Goal: Task Accomplishment & Management: Use online tool/utility

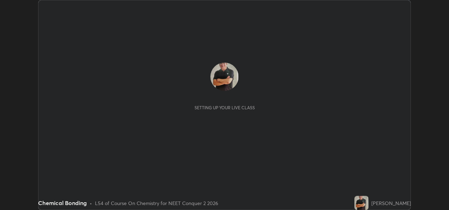
scroll to position [210, 449]
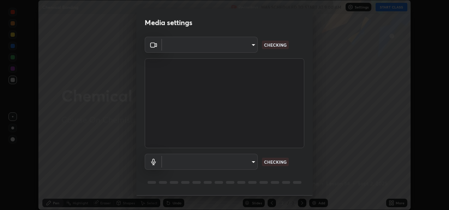
type input "fcbc606336747d805bd595eb40c6b5f29a1e1550cc5f4c8a38e7a1dcf20f99a9"
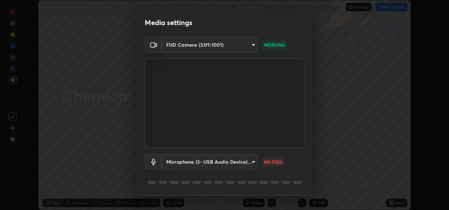
click at [249, 160] on body "Erase all Chemical Bonding Recording WAS SCHEDULED TO START AT 9:00 AM Settings…" at bounding box center [224, 105] width 449 height 210
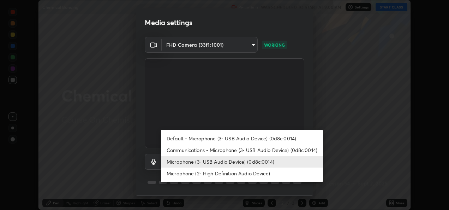
click at [238, 175] on li "Microphone (2- High Definition Audio Device)" at bounding box center [242, 173] width 162 height 12
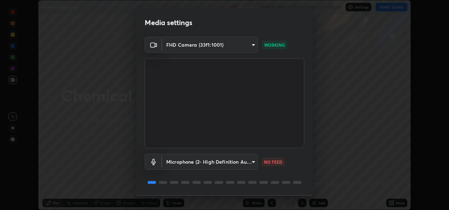
click at [233, 162] on body "Erase all Chemical Bonding Recording WAS SCHEDULED TO START AT 9:00 AM Settings…" at bounding box center [224, 105] width 449 height 210
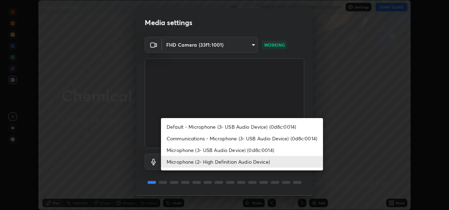
click at [237, 150] on li "Microphone (3- USB Audio Device) (0d8c:0014)" at bounding box center [242, 150] width 162 height 12
type input "bf0c866a6325e55d3bae0d7584da223482699bacb2ccebee08ad094193e983e5"
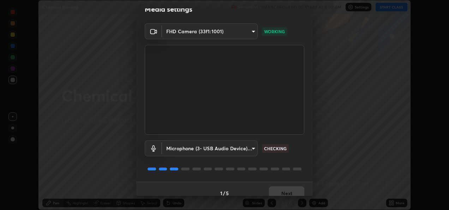
scroll to position [22, 0]
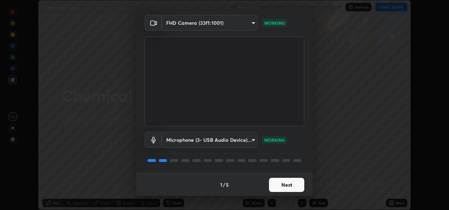
click at [286, 185] on button "Next" at bounding box center [286, 185] width 35 height 14
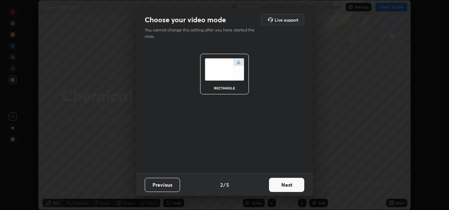
scroll to position [0, 0]
click at [290, 186] on button "Next" at bounding box center [286, 185] width 35 height 14
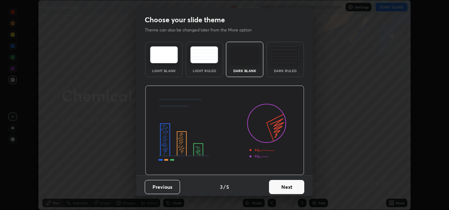
click at [290, 187] on button "Next" at bounding box center [286, 187] width 35 height 14
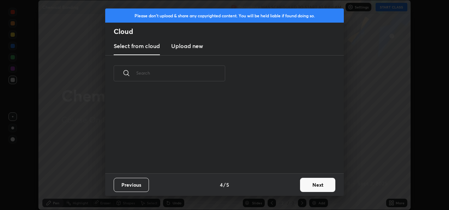
click at [307, 186] on button "Next" at bounding box center [317, 185] width 35 height 14
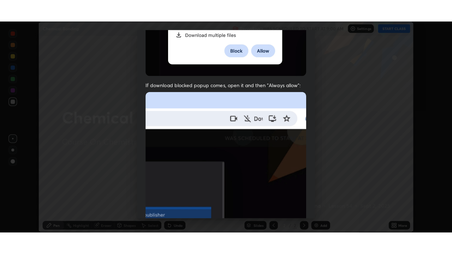
scroll to position [166, 0]
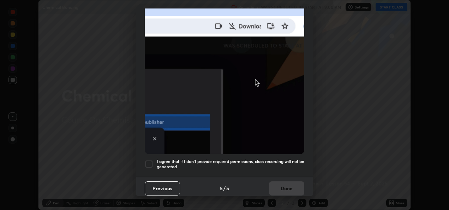
click at [150, 161] on div at bounding box center [149, 164] width 8 height 8
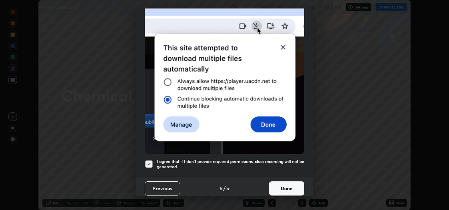
click at [283, 184] on button "Done" at bounding box center [286, 188] width 35 height 14
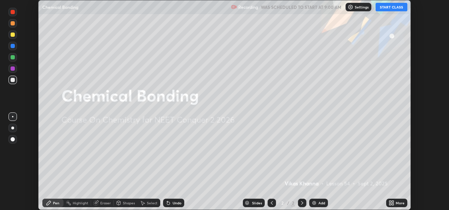
click at [387, 10] on button "START CLASS" at bounding box center [392, 7] width 32 height 8
click at [396, 203] on div "More" at bounding box center [400, 203] width 9 height 4
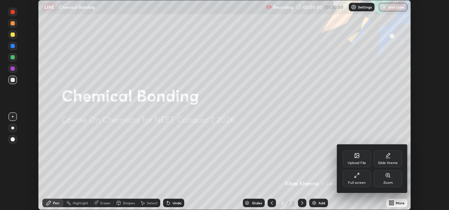
click at [354, 179] on div "Full screen" at bounding box center [357, 178] width 28 height 17
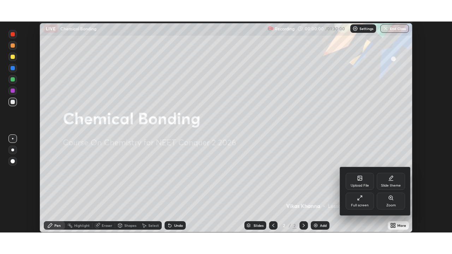
scroll to position [254, 452]
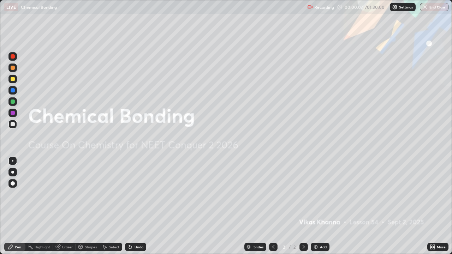
click at [12, 184] on div at bounding box center [13, 183] width 4 height 4
click at [12, 79] on div at bounding box center [13, 79] width 4 height 4
click at [320, 209] on div "Add" at bounding box center [323, 247] width 7 height 4
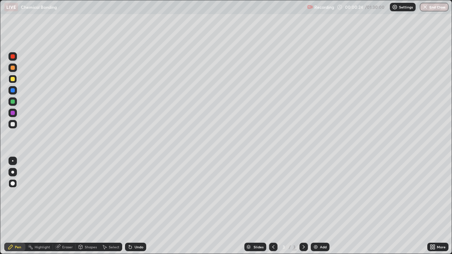
click at [87, 209] on div "Shapes" at bounding box center [91, 247] width 12 height 4
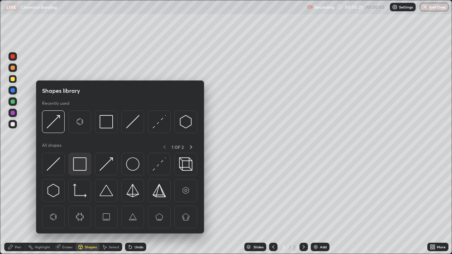
click at [81, 163] on img at bounding box center [79, 163] width 13 height 13
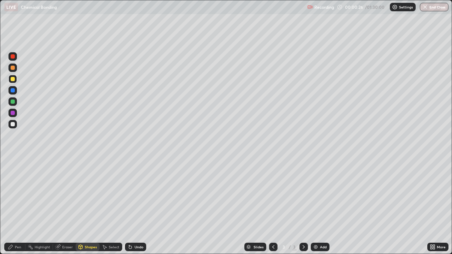
click at [13, 126] on div at bounding box center [13, 124] width 4 height 4
click at [14, 209] on div "Pen" at bounding box center [14, 247] width 21 height 8
click at [13, 91] on div at bounding box center [13, 90] width 4 height 4
click at [89, 209] on div "Shapes" at bounding box center [91, 247] width 12 height 4
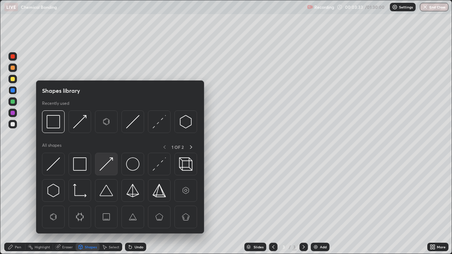
click at [107, 168] on img at bounding box center [106, 163] width 13 height 13
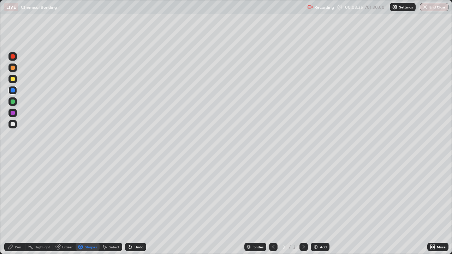
click at [14, 209] on div "Pen" at bounding box center [14, 247] width 21 height 8
click at [13, 102] on div at bounding box center [13, 102] width 4 height 4
click at [320, 209] on div "Add" at bounding box center [323, 247] width 7 height 4
click at [272, 209] on icon at bounding box center [273, 247] width 6 height 6
click at [303, 209] on icon at bounding box center [304, 247] width 6 height 6
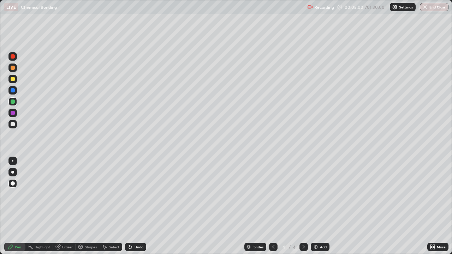
click at [12, 113] on div at bounding box center [13, 113] width 4 height 4
click at [13, 102] on div at bounding box center [13, 102] width 4 height 4
click at [13, 80] on div at bounding box center [13, 79] width 4 height 4
click at [89, 209] on div "Shapes" at bounding box center [91, 247] width 12 height 4
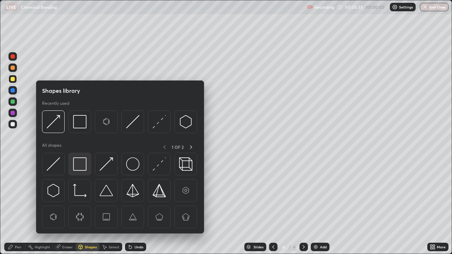
click at [81, 165] on img at bounding box center [79, 163] width 13 height 13
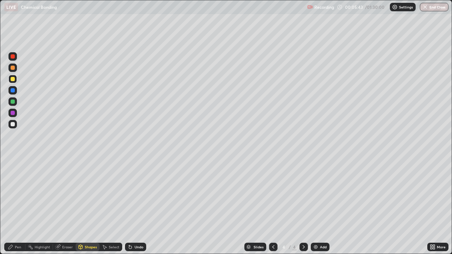
click at [19, 209] on div "Pen" at bounding box center [14, 247] width 21 height 8
click at [272, 209] on icon at bounding box center [273, 247] width 2 height 4
click at [302, 209] on icon at bounding box center [304, 247] width 6 height 6
click at [140, 209] on div "Undo" at bounding box center [139, 247] width 9 height 4
click at [139, 209] on div "Undo" at bounding box center [139, 247] width 9 height 4
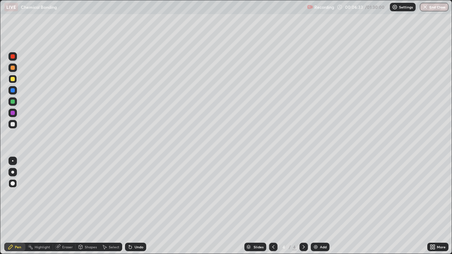
click at [139, 209] on div "Undo" at bounding box center [139, 247] width 9 height 4
click at [138, 209] on div "Undo" at bounding box center [139, 247] width 9 height 4
click at [137, 209] on div "Undo" at bounding box center [139, 247] width 9 height 4
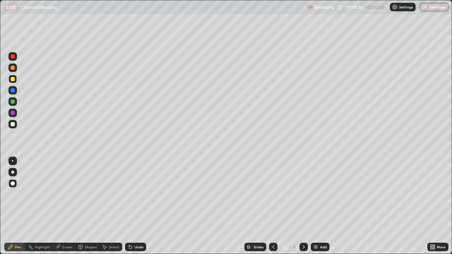
click at [322, 209] on div "Add" at bounding box center [323, 247] width 7 height 4
click at [88, 209] on div "Shapes" at bounding box center [91, 247] width 12 height 4
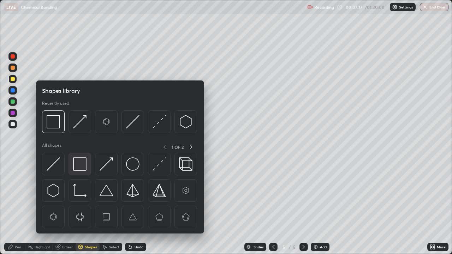
click at [80, 163] on img at bounding box center [79, 163] width 13 height 13
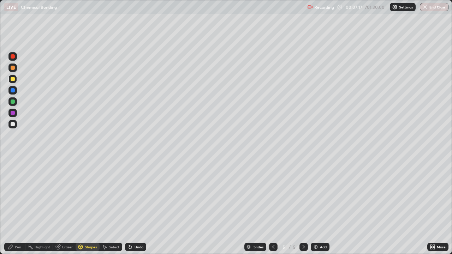
click at [13, 124] on div at bounding box center [13, 124] width 4 height 4
click at [140, 209] on div "Undo" at bounding box center [139, 247] width 9 height 4
click at [21, 209] on div "Pen" at bounding box center [18, 247] width 6 height 4
click at [271, 209] on div at bounding box center [273, 247] width 8 height 8
click at [271, 209] on icon at bounding box center [273, 247] width 6 height 6
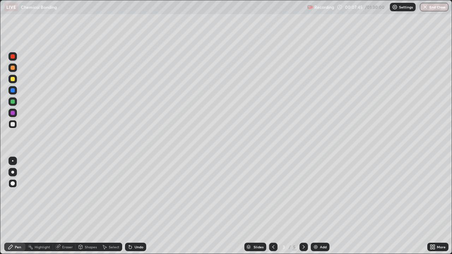
click at [303, 209] on icon at bounding box center [304, 247] width 6 height 6
click at [273, 209] on icon at bounding box center [273, 247] width 6 height 6
click at [264, 209] on div "Slides" at bounding box center [255, 247] width 22 height 8
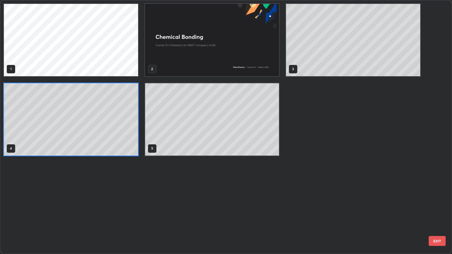
scroll to position [251, 448]
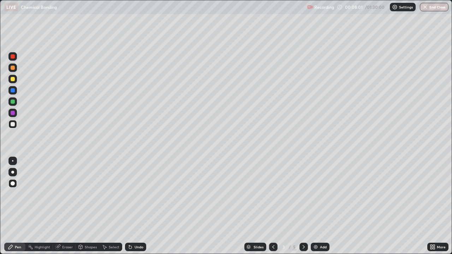
click at [303, 209] on icon at bounding box center [304, 247] width 6 height 6
click at [273, 209] on icon at bounding box center [273, 247] width 6 height 6
click at [303, 209] on icon at bounding box center [304, 247] width 6 height 6
click at [320, 209] on div "Add" at bounding box center [323, 247] width 7 height 4
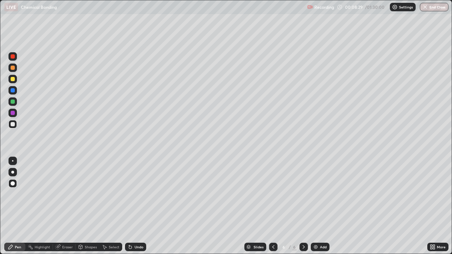
click at [89, 209] on div "Shapes" at bounding box center [91, 247] width 12 height 4
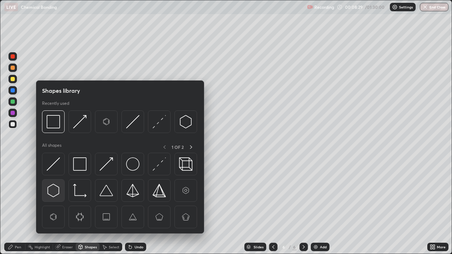
click at [54, 190] on img at bounding box center [53, 190] width 13 height 13
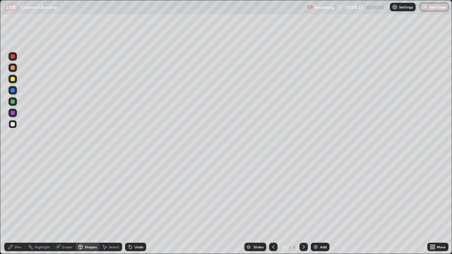
click at [20, 209] on div "Pen" at bounding box center [14, 247] width 21 height 8
click at [13, 114] on div at bounding box center [13, 113] width 4 height 4
click at [13, 113] on div at bounding box center [13, 113] width 4 height 4
click at [139, 209] on div "Undo" at bounding box center [135, 247] width 21 height 8
click at [143, 209] on div "Undo" at bounding box center [135, 247] width 21 height 8
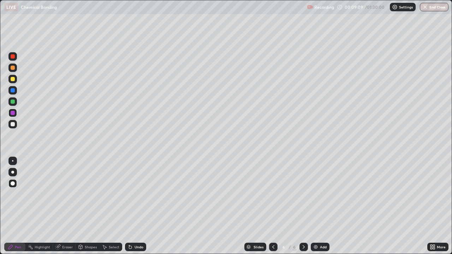
click at [63, 209] on div "Eraser" at bounding box center [67, 247] width 11 height 4
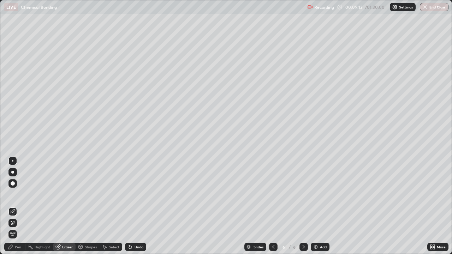
click at [17, 209] on div "Pen" at bounding box center [18, 247] width 6 height 4
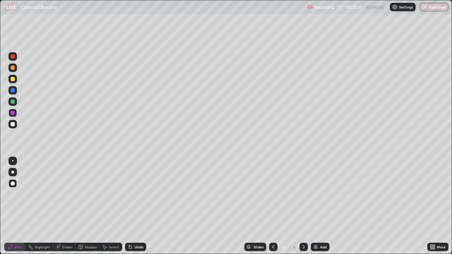
click at [320, 209] on div "Add" at bounding box center [323, 247] width 7 height 4
click at [273, 209] on icon at bounding box center [273, 247] width 6 height 6
click at [271, 209] on icon at bounding box center [273, 247] width 6 height 6
click at [272, 209] on icon at bounding box center [273, 247] width 6 height 6
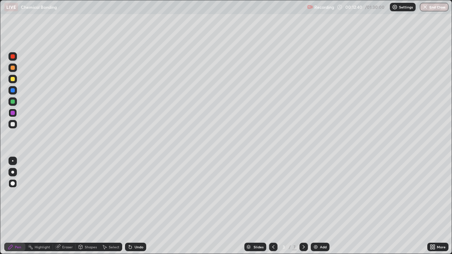
click at [303, 209] on icon at bounding box center [304, 247] width 6 height 6
click at [302, 209] on icon at bounding box center [304, 247] width 6 height 6
click at [83, 209] on div "Shapes" at bounding box center [88, 247] width 24 height 8
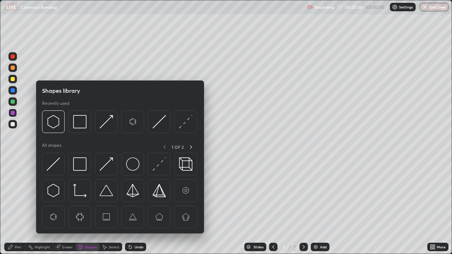
click at [103, 169] on img at bounding box center [106, 163] width 13 height 13
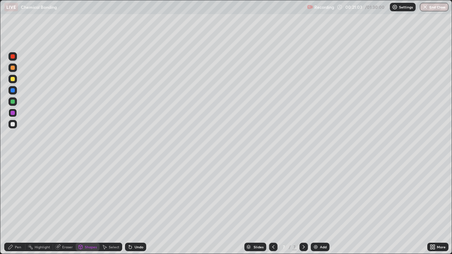
click at [12, 209] on icon at bounding box center [10, 247] width 4 height 4
click at [88, 209] on div "Shapes" at bounding box center [91, 247] width 12 height 4
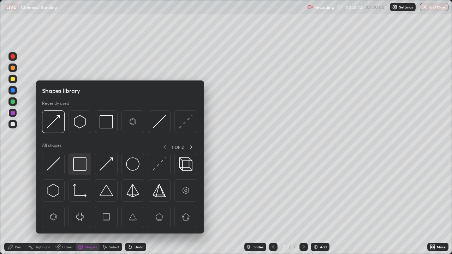
click at [81, 165] on img at bounding box center [79, 163] width 13 height 13
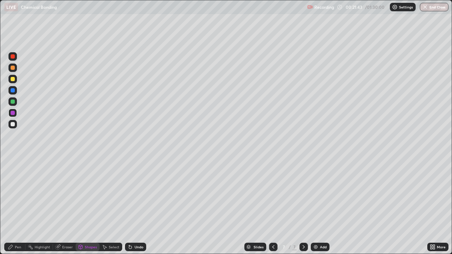
click at [12, 101] on div at bounding box center [13, 102] width 4 height 4
click at [132, 209] on div "Undo" at bounding box center [135, 247] width 21 height 8
click at [15, 209] on div "Pen" at bounding box center [18, 247] width 6 height 4
click at [320, 209] on div "Add" at bounding box center [323, 247] width 7 height 4
click at [85, 209] on div "Shapes" at bounding box center [88, 247] width 24 height 8
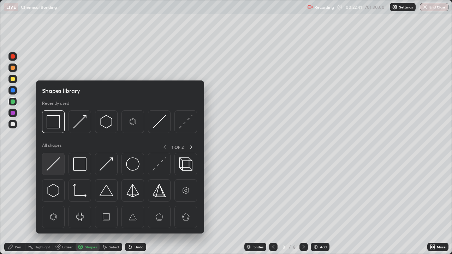
click at [55, 165] on img at bounding box center [53, 163] width 13 height 13
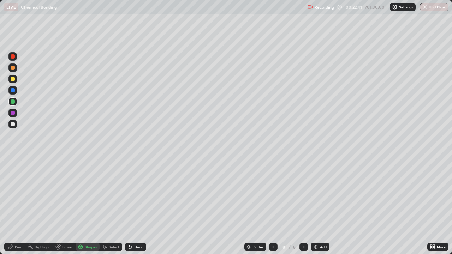
click at [13, 124] on div at bounding box center [13, 124] width 4 height 4
click at [18, 209] on div "Pen" at bounding box center [18, 247] width 6 height 4
click at [14, 102] on div at bounding box center [13, 102] width 4 height 4
click at [318, 209] on div "Add" at bounding box center [320, 247] width 19 height 8
click at [85, 209] on div "Shapes" at bounding box center [88, 247] width 24 height 8
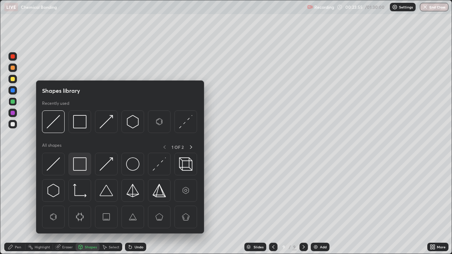
click at [81, 165] on img at bounding box center [79, 163] width 13 height 13
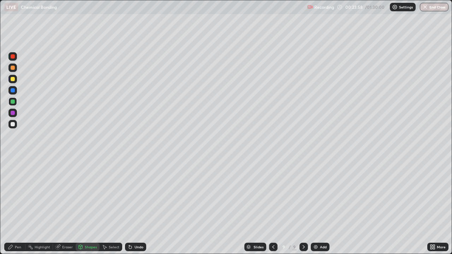
click at [20, 209] on div "Pen" at bounding box center [18, 247] width 6 height 4
click at [14, 80] on div at bounding box center [13, 79] width 4 height 4
click at [88, 209] on div "Shapes" at bounding box center [88, 247] width 24 height 8
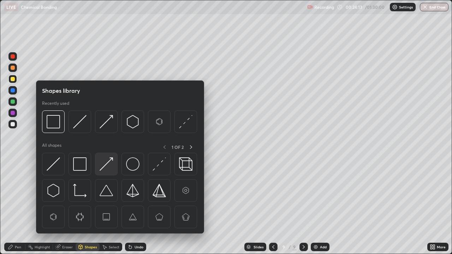
click at [105, 166] on img at bounding box center [106, 163] width 13 height 13
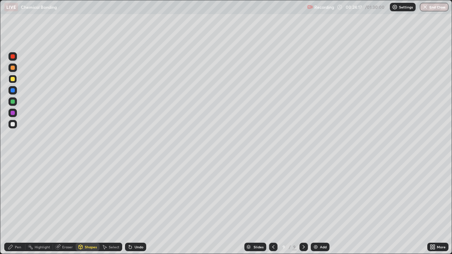
click at [85, 209] on div "Shapes" at bounding box center [91, 247] width 12 height 4
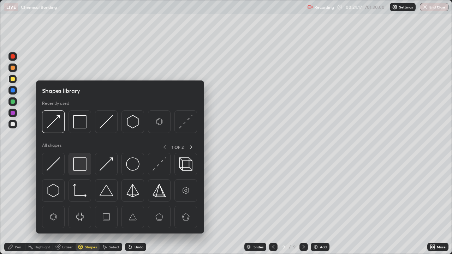
click at [81, 166] on img at bounding box center [79, 163] width 13 height 13
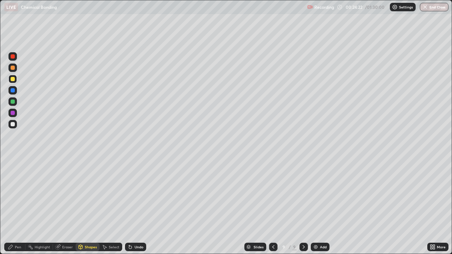
click at [21, 209] on div "Pen" at bounding box center [18, 247] width 6 height 4
click at [13, 114] on div at bounding box center [13, 113] width 4 height 4
click at [85, 209] on div "Shapes" at bounding box center [91, 247] width 12 height 4
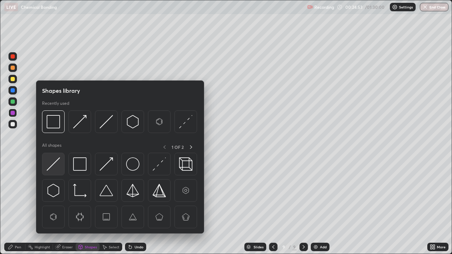
click at [54, 165] on img at bounding box center [53, 163] width 13 height 13
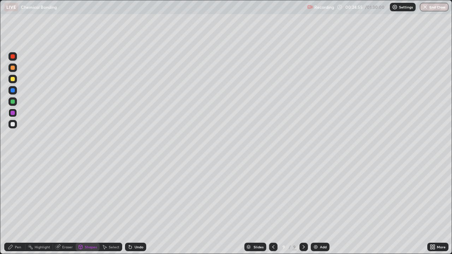
click at [87, 209] on div "Shapes" at bounding box center [91, 247] width 12 height 4
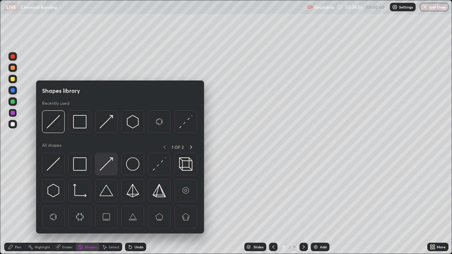
click at [106, 167] on img at bounding box center [106, 163] width 13 height 13
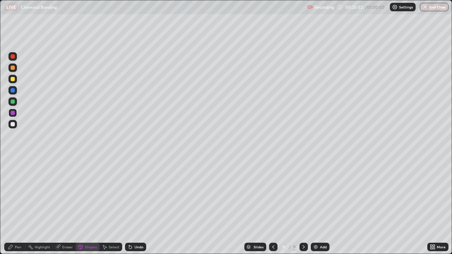
click at [132, 209] on icon at bounding box center [130, 247] width 6 height 6
click at [89, 209] on div "Shapes" at bounding box center [91, 247] width 12 height 4
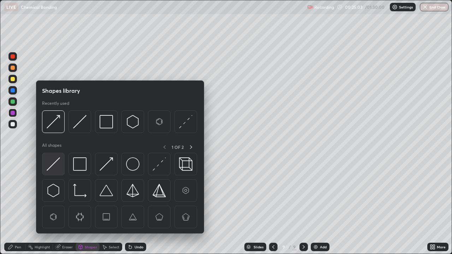
click at [53, 164] on img at bounding box center [53, 163] width 13 height 13
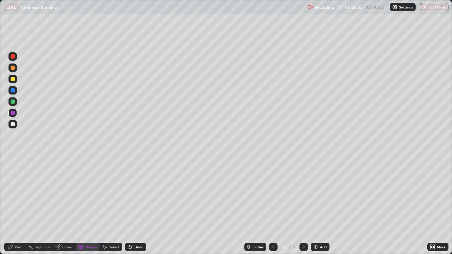
click at [88, 209] on div "Shapes" at bounding box center [88, 247] width 24 height 8
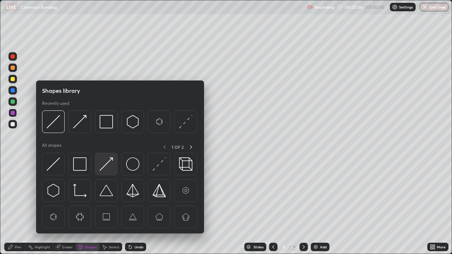
click at [107, 167] on img at bounding box center [106, 163] width 13 height 13
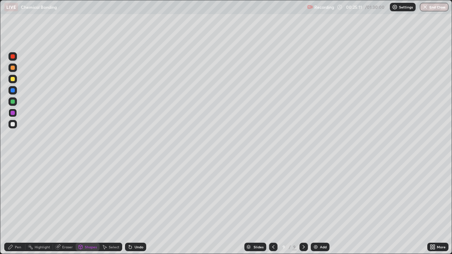
click at [13, 209] on icon at bounding box center [11, 247] width 6 height 6
click at [13, 102] on div at bounding box center [13, 102] width 4 height 4
click at [320, 209] on div "Add" at bounding box center [323, 247] width 7 height 4
click at [88, 209] on div "Shapes" at bounding box center [91, 247] width 12 height 4
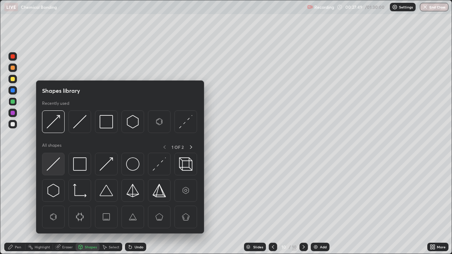
click at [55, 165] on img at bounding box center [53, 163] width 13 height 13
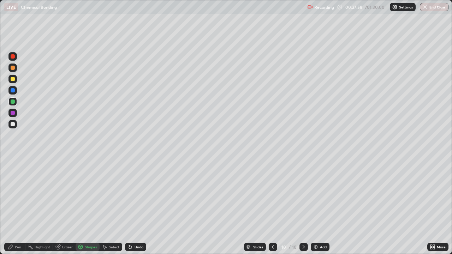
click at [13, 209] on icon at bounding box center [11, 247] width 6 height 6
click at [85, 209] on div "Shapes" at bounding box center [91, 247] width 12 height 4
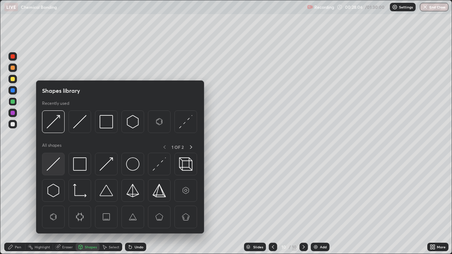
click at [57, 166] on img at bounding box center [53, 163] width 13 height 13
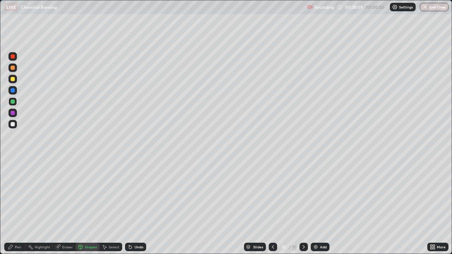
click at [18, 209] on div "Pen" at bounding box center [18, 247] width 6 height 4
click at [93, 209] on div "Shapes" at bounding box center [91, 247] width 12 height 4
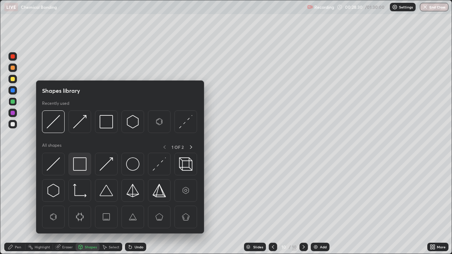
click at [81, 165] on img at bounding box center [79, 163] width 13 height 13
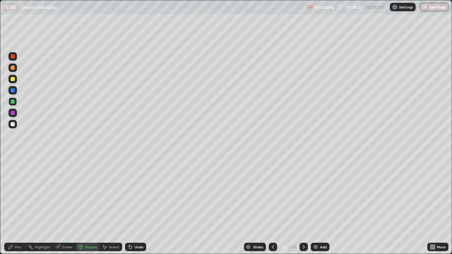
click at [13, 114] on div at bounding box center [13, 113] width 4 height 4
click at [18, 209] on div "Pen" at bounding box center [18, 247] width 6 height 4
click at [13, 126] on div at bounding box center [13, 124] width 4 height 4
click at [84, 209] on div "Shapes" at bounding box center [88, 247] width 24 height 8
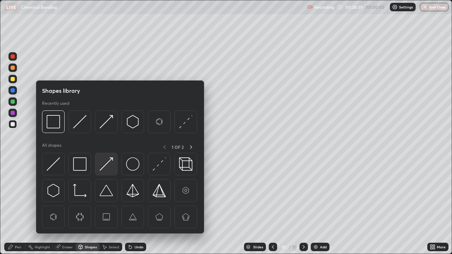
click at [107, 165] on img at bounding box center [106, 163] width 13 height 13
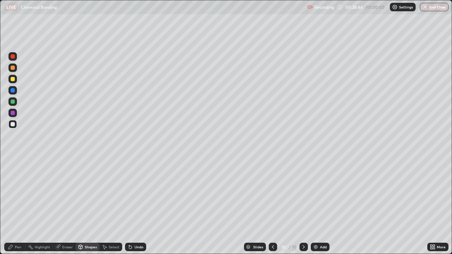
click at [87, 209] on div "Shapes" at bounding box center [91, 247] width 12 height 4
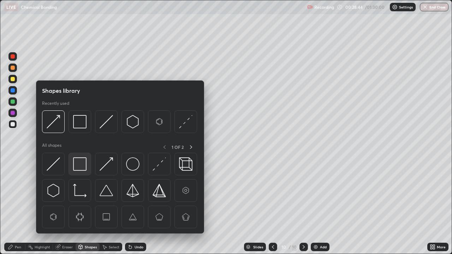
click at [79, 167] on img at bounding box center [79, 163] width 13 height 13
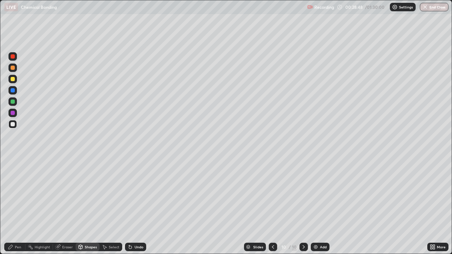
click at [17, 209] on div "Pen" at bounding box center [18, 247] width 6 height 4
click at [13, 113] on div at bounding box center [13, 113] width 4 height 4
click at [13, 102] on div at bounding box center [13, 102] width 4 height 4
click at [322, 209] on div "Add" at bounding box center [323, 247] width 7 height 4
click at [88, 209] on div "Shapes" at bounding box center [91, 247] width 12 height 4
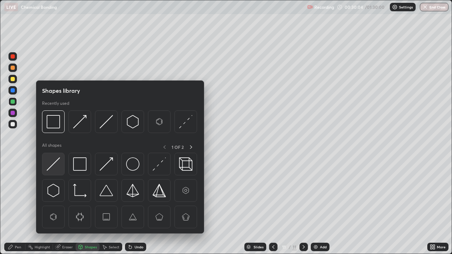
click at [57, 162] on img at bounding box center [53, 163] width 13 height 13
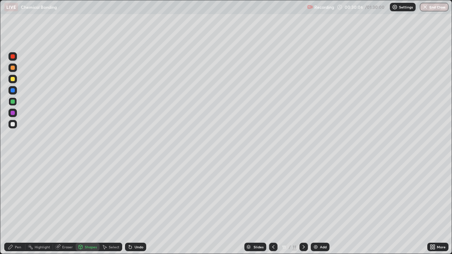
click at [87, 209] on div "Shapes" at bounding box center [91, 247] width 12 height 4
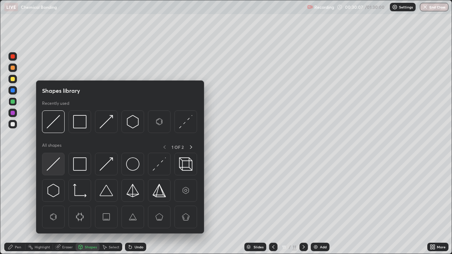
click at [56, 165] on img at bounding box center [53, 163] width 13 height 13
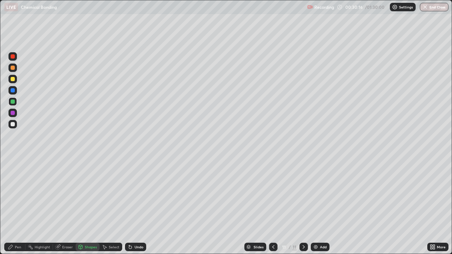
click at [13, 209] on icon at bounding box center [11, 247] width 6 height 6
click at [13, 92] on div at bounding box center [13, 90] width 4 height 4
click at [13, 80] on div at bounding box center [13, 79] width 4 height 4
click at [87, 209] on div "Shapes" at bounding box center [91, 247] width 12 height 4
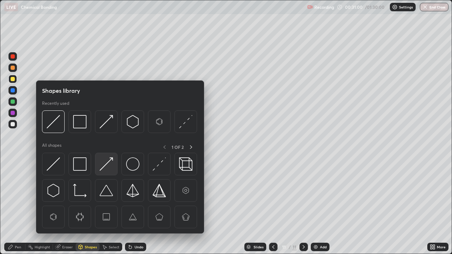
click at [107, 165] on img at bounding box center [106, 163] width 13 height 13
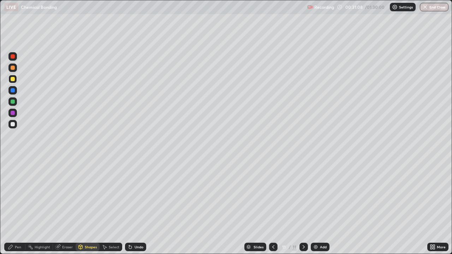
click at [15, 209] on div "Pen" at bounding box center [18, 247] width 6 height 4
click at [14, 102] on div at bounding box center [13, 102] width 4 height 4
click at [12, 91] on div at bounding box center [13, 90] width 4 height 4
click at [86, 209] on div "Shapes" at bounding box center [91, 247] width 12 height 4
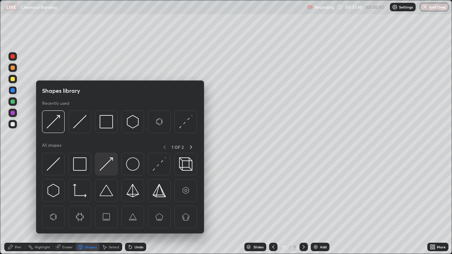
click at [105, 165] on img at bounding box center [106, 163] width 13 height 13
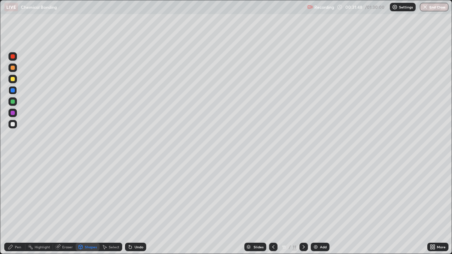
click at [13, 80] on div at bounding box center [13, 79] width 4 height 4
click at [11, 209] on icon at bounding box center [11, 247] width 6 height 6
click at [139, 209] on div "Undo" at bounding box center [139, 247] width 9 height 4
click at [321, 209] on div "Add" at bounding box center [323, 247] width 7 height 4
click at [87, 209] on div "Shapes" at bounding box center [91, 247] width 12 height 4
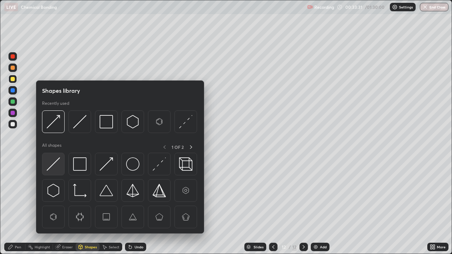
click at [55, 163] on img at bounding box center [53, 163] width 13 height 13
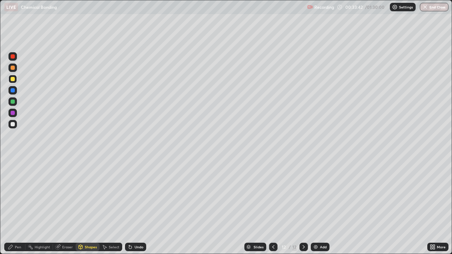
click at [19, 209] on div "Pen" at bounding box center [14, 247] width 21 height 8
click at [12, 70] on div at bounding box center [13, 68] width 4 height 4
click at [139, 209] on div "Undo" at bounding box center [139, 247] width 9 height 4
click at [12, 91] on div at bounding box center [13, 90] width 4 height 4
click at [85, 209] on div "Shapes" at bounding box center [91, 247] width 12 height 4
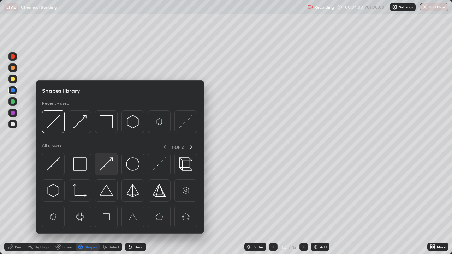
click at [106, 163] on img at bounding box center [106, 163] width 13 height 13
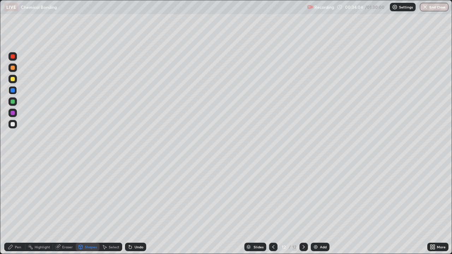
click at [12, 102] on div at bounding box center [13, 102] width 4 height 4
click at [13, 209] on icon at bounding box center [11, 247] width 6 height 6
click at [14, 113] on div at bounding box center [13, 113] width 4 height 4
click at [12, 125] on div at bounding box center [13, 124] width 4 height 4
click at [12, 90] on div at bounding box center [13, 90] width 4 height 4
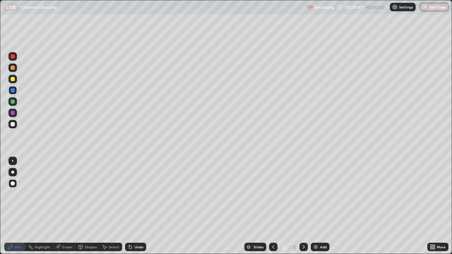
click at [89, 209] on div "Shapes" at bounding box center [88, 247] width 24 height 8
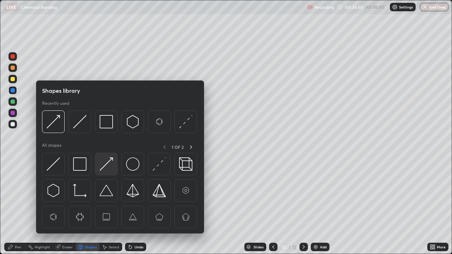
click at [104, 167] on img at bounding box center [106, 163] width 13 height 13
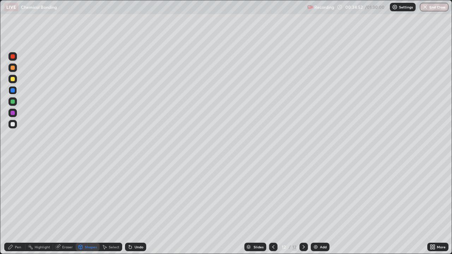
click at [17, 209] on div "Pen" at bounding box center [18, 247] width 6 height 4
click at [320, 209] on div "Add" at bounding box center [323, 247] width 7 height 4
click at [88, 209] on div "Shapes" at bounding box center [91, 247] width 12 height 4
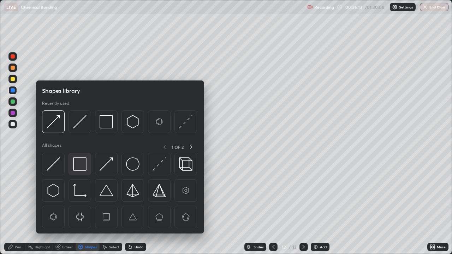
click at [79, 164] on img at bounding box center [79, 163] width 13 height 13
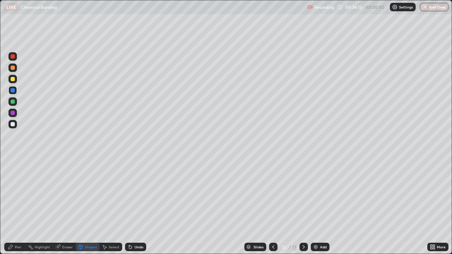
click at [18, 209] on div "Pen" at bounding box center [18, 247] width 6 height 4
click at [13, 81] on div at bounding box center [13, 79] width 4 height 4
click at [87, 209] on div "Shapes" at bounding box center [91, 247] width 12 height 4
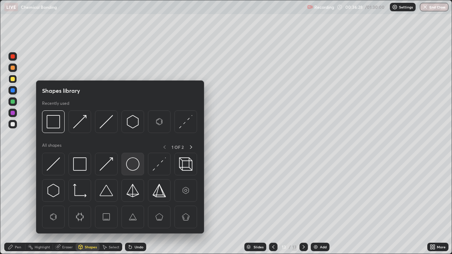
click at [132, 164] on img at bounding box center [132, 163] width 13 height 13
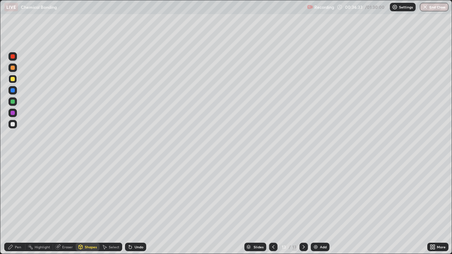
click at [15, 209] on div "Pen" at bounding box center [14, 247] width 21 height 8
click at [140, 209] on div "Undo" at bounding box center [139, 247] width 9 height 4
click at [142, 209] on div "Undo" at bounding box center [139, 247] width 9 height 4
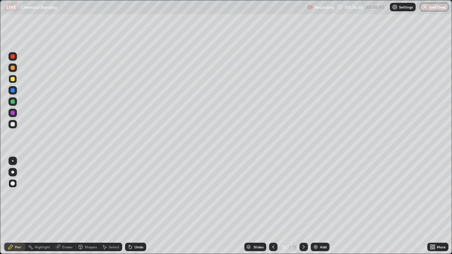
click at [142, 209] on div "Undo" at bounding box center [139, 247] width 9 height 4
click at [142, 209] on div "Undo" at bounding box center [135, 247] width 21 height 8
click at [143, 209] on div "Undo" at bounding box center [135, 247] width 21 height 8
click at [142, 209] on div "Undo" at bounding box center [135, 247] width 21 height 8
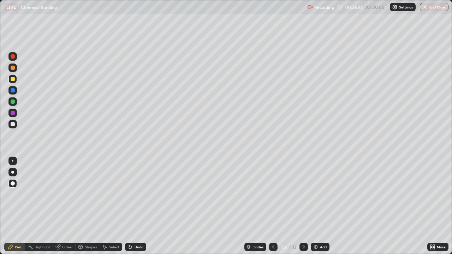
click at [13, 113] on div at bounding box center [13, 113] width 4 height 4
click at [87, 209] on div "Shapes" at bounding box center [91, 247] width 12 height 4
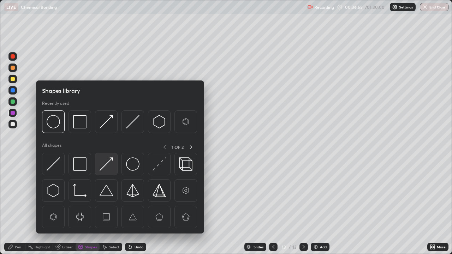
click at [106, 164] on img at bounding box center [106, 163] width 13 height 13
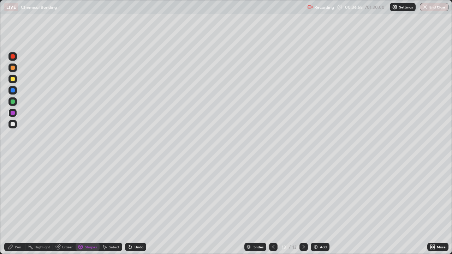
click at [18, 209] on div "Pen" at bounding box center [18, 247] width 6 height 4
click at [13, 102] on div at bounding box center [13, 102] width 4 height 4
click at [13, 113] on div at bounding box center [13, 113] width 4 height 4
click at [13, 124] on div at bounding box center [13, 124] width 4 height 4
click at [90, 209] on div "Shapes" at bounding box center [91, 247] width 12 height 4
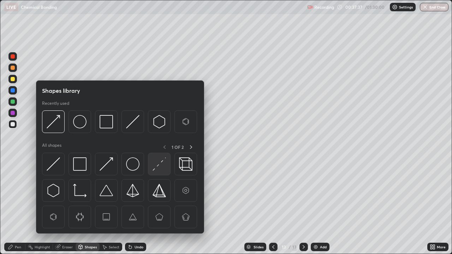
click at [156, 166] on img at bounding box center [159, 163] width 13 height 13
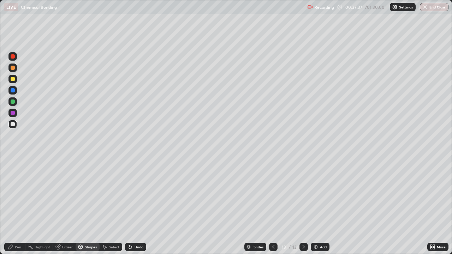
click at [12, 102] on div at bounding box center [13, 102] width 4 height 4
click at [13, 79] on div at bounding box center [13, 79] width 4 height 4
click at [87, 209] on div "Shapes" at bounding box center [91, 247] width 12 height 4
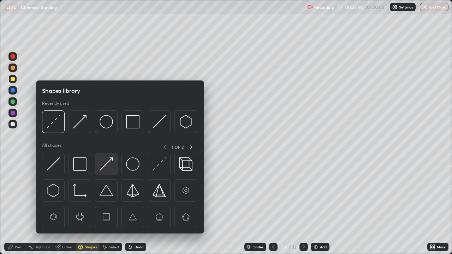
click at [105, 167] on img at bounding box center [106, 163] width 13 height 13
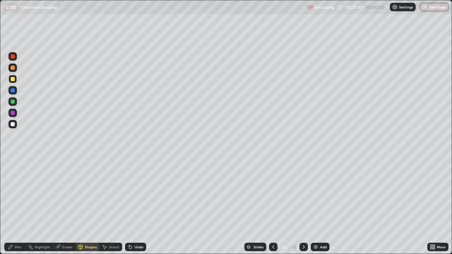
click at [17, 209] on div "Pen" at bounding box center [18, 247] width 6 height 4
click at [15, 112] on div at bounding box center [12, 113] width 8 height 8
click at [138, 209] on div "Undo" at bounding box center [139, 247] width 9 height 4
click at [13, 124] on div at bounding box center [13, 124] width 4 height 4
click at [136, 209] on div "Undo" at bounding box center [139, 247] width 9 height 4
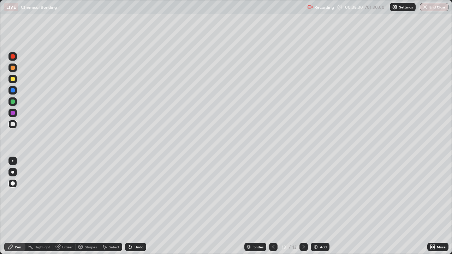
click at [62, 209] on div "Eraser" at bounding box center [67, 247] width 11 height 4
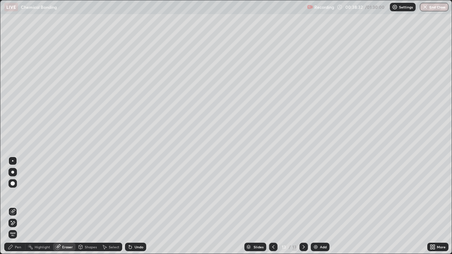
click at [16, 209] on div "Pen" at bounding box center [18, 247] width 6 height 4
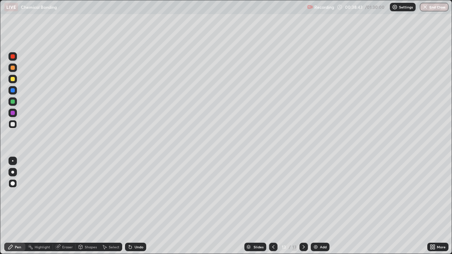
click at [14, 68] on div at bounding box center [13, 68] width 4 height 4
click at [14, 57] on div at bounding box center [13, 56] width 4 height 4
click at [319, 209] on div "Add" at bounding box center [320, 247] width 19 height 8
click at [16, 209] on div "Pen" at bounding box center [18, 247] width 6 height 4
click at [12, 78] on div at bounding box center [13, 79] width 4 height 4
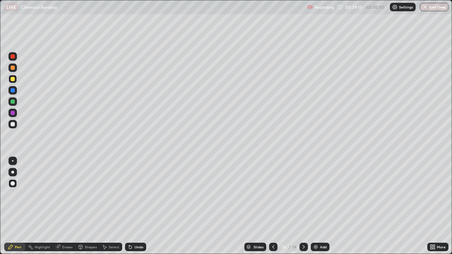
click at [85, 209] on div "Shapes" at bounding box center [91, 247] width 12 height 4
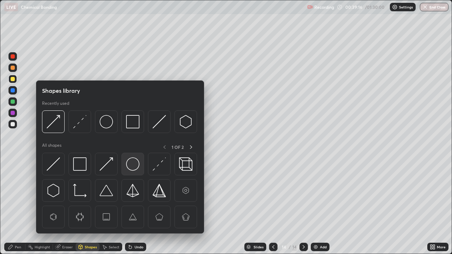
click at [134, 163] on img at bounding box center [132, 163] width 13 height 13
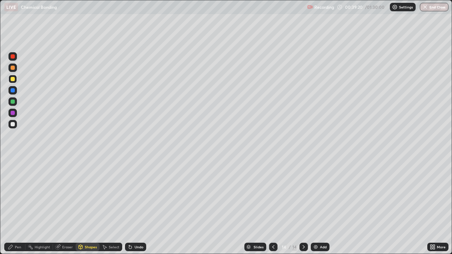
click at [20, 209] on div "Pen" at bounding box center [18, 247] width 6 height 4
click at [138, 209] on div "Undo" at bounding box center [139, 247] width 9 height 4
click at [132, 209] on div "Undo" at bounding box center [135, 247] width 21 height 8
click at [12, 57] on div at bounding box center [13, 56] width 4 height 4
click at [66, 209] on div "Eraser" at bounding box center [67, 247] width 11 height 4
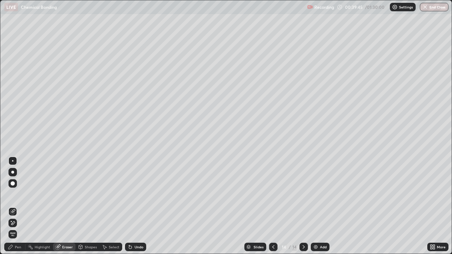
click at [85, 209] on div "Shapes" at bounding box center [91, 247] width 12 height 4
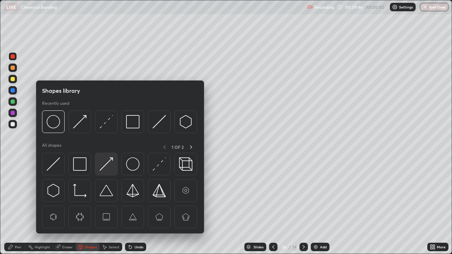
click at [104, 169] on img at bounding box center [106, 163] width 13 height 13
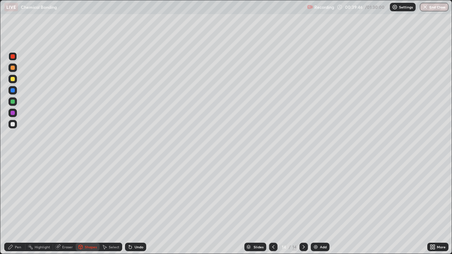
click at [11, 125] on div at bounding box center [13, 124] width 4 height 4
click at [13, 209] on icon at bounding box center [11, 247] width 6 height 6
click at [14, 58] on div at bounding box center [13, 56] width 4 height 4
click at [273, 209] on icon at bounding box center [273, 247] width 6 height 6
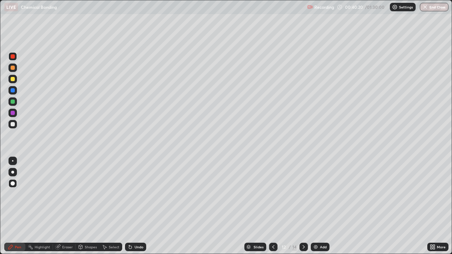
click at [272, 209] on icon at bounding box center [273, 247] width 6 height 6
click at [273, 209] on icon at bounding box center [273, 247] width 6 height 6
click at [303, 209] on icon at bounding box center [304, 247] width 2 height 4
click at [303, 209] on icon at bounding box center [304, 247] width 6 height 6
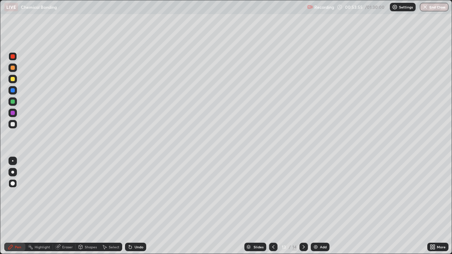
click at [302, 209] on icon at bounding box center [304, 247] width 6 height 6
click at [272, 209] on icon at bounding box center [273, 247] width 6 height 6
click at [302, 209] on icon at bounding box center [304, 247] width 6 height 6
click at [320, 209] on div "Add" at bounding box center [323, 247] width 7 height 4
click at [11, 78] on div at bounding box center [13, 79] width 4 height 4
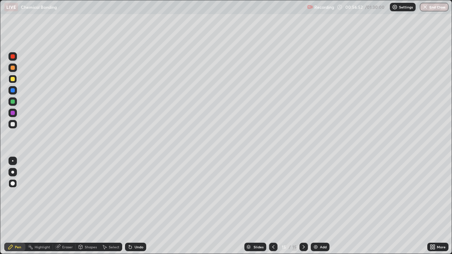
click at [85, 209] on div "Shapes" at bounding box center [91, 247] width 12 height 4
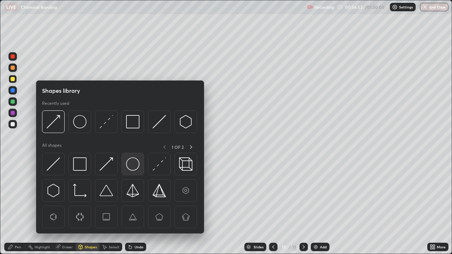
click at [134, 165] on img at bounding box center [132, 163] width 13 height 13
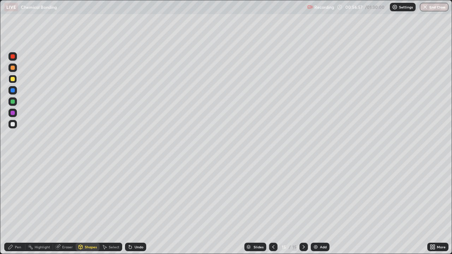
click at [86, 209] on div "Shapes" at bounding box center [91, 247] width 12 height 4
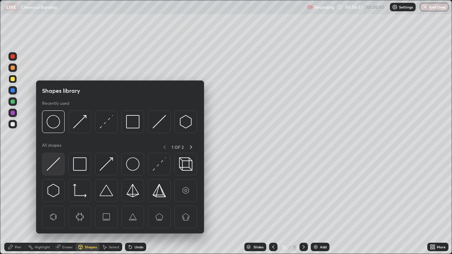
click at [53, 167] on img at bounding box center [53, 163] width 13 height 13
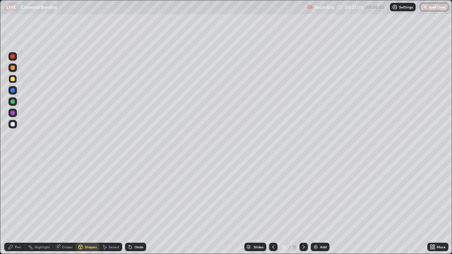
click at [18, 209] on div "Pen" at bounding box center [18, 247] width 6 height 4
click at [13, 114] on div at bounding box center [13, 113] width 4 height 4
click at [88, 209] on div "Shapes" at bounding box center [91, 247] width 12 height 4
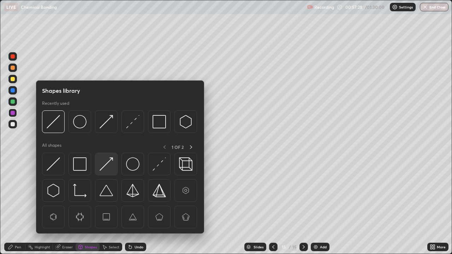
click at [103, 169] on img at bounding box center [106, 163] width 13 height 13
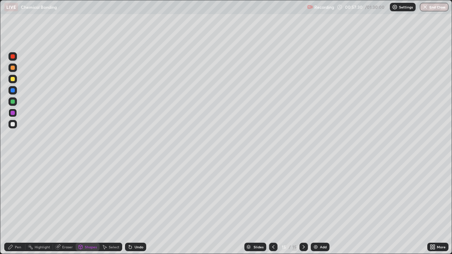
click at [323, 209] on div "Add" at bounding box center [323, 247] width 7 height 4
click at [16, 209] on div "Pen" at bounding box center [18, 247] width 6 height 4
click at [137, 209] on div "Undo" at bounding box center [139, 247] width 9 height 4
click at [135, 209] on div "Undo" at bounding box center [139, 247] width 9 height 4
click at [139, 209] on div "Undo" at bounding box center [139, 247] width 9 height 4
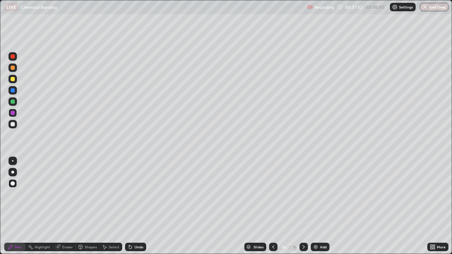
click at [137, 209] on div "Undo" at bounding box center [135, 247] width 21 height 8
click at [133, 209] on div "Undo" at bounding box center [135, 247] width 21 height 8
click at [136, 209] on div "Undo" at bounding box center [139, 247] width 9 height 4
click at [136, 209] on div "Undo" at bounding box center [135, 247] width 21 height 8
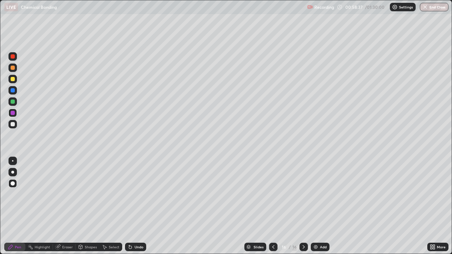
click at [13, 79] on div at bounding box center [13, 79] width 4 height 4
click at [14, 101] on div at bounding box center [13, 102] width 4 height 4
click at [317, 209] on img at bounding box center [316, 247] width 6 height 6
click at [87, 209] on div "Shapes" at bounding box center [91, 247] width 12 height 4
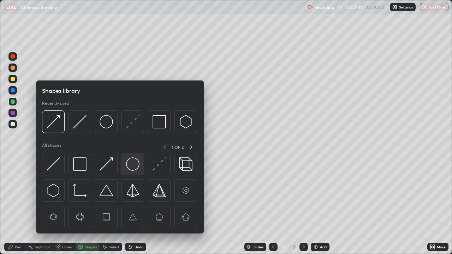
click at [133, 165] on img at bounding box center [132, 163] width 13 height 13
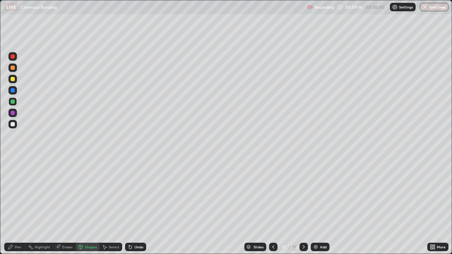
click at [87, 209] on div "Shapes" at bounding box center [91, 247] width 12 height 4
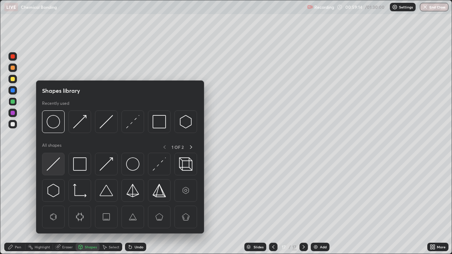
click at [54, 165] on img at bounding box center [53, 163] width 13 height 13
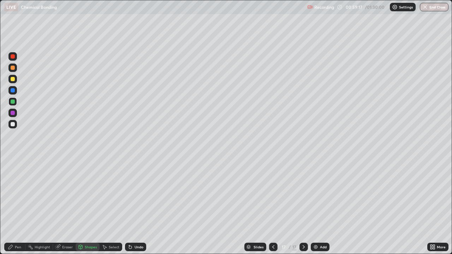
click at [13, 209] on div "Pen" at bounding box center [14, 247] width 21 height 8
click at [13, 81] on div at bounding box center [13, 79] width 4 height 4
click at [88, 209] on div "Shapes" at bounding box center [91, 247] width 12 height 4
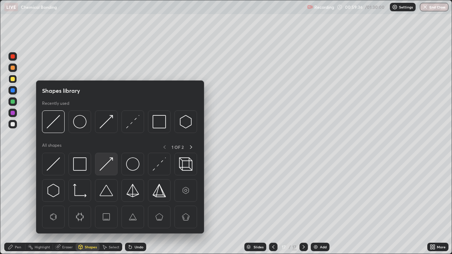
click at [103, 170] on img at bounding box center [106, 163] width 13 height 13
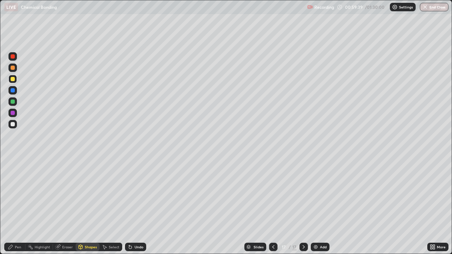
click at [273, 209] on icon at bounding box center [273, 247] width 6 height 6
click at [88, 209] on div "Shapes" at bounding box center [91, 247] width 12 height 4
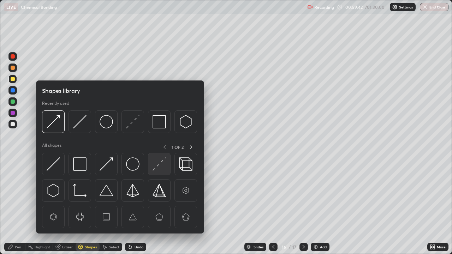
click at [157, 165] on img at bounding box center [159, 163] width 13 height 13
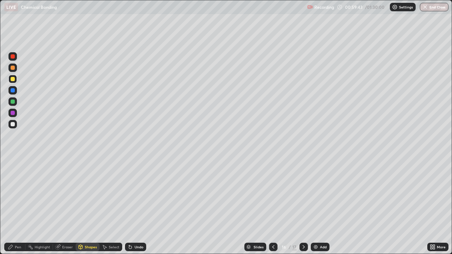
click at [13, 102] on div at bounding box center [13, 102] width 4 height 4
click at [18, 209] on div "Pen" at bounding box center [18, 247] width 6 height 4
click at [303, 209] on icon at bounding box center [304, 247] width 6 height 6
click at [320, 209] on div "Add" at bounding box center [323, 247] width 7 height 4
click at [90, 209] on div "Shapes" at bounding box center [91, 247] width 12 height 4
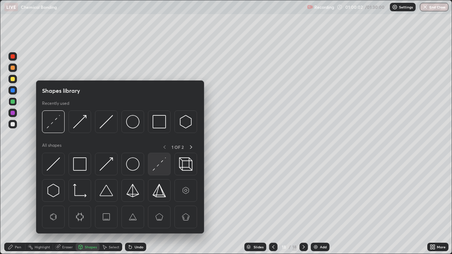
click at [158, 163] on img at bounding box center [159, 163] width 13 height 13
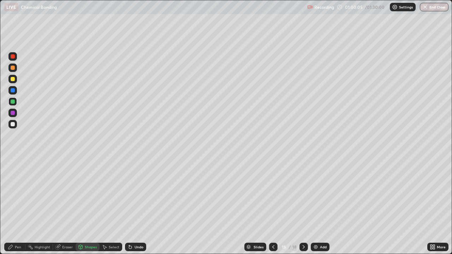
click at [14, 209] on div "Pen" at bounding box center [14, 247] width 21 height 8
click at [11, 78] on div at bounding box center [13, 79] width 4 height 4
click at [270, 209] on icon at bounding box center [273, 247] width 6 height 6
click at [302, 209] on icon at bounding box center [304, 247] width 6 height 6
click at [14, 114] on div at bounding box center [13, 113] width 4 height 4
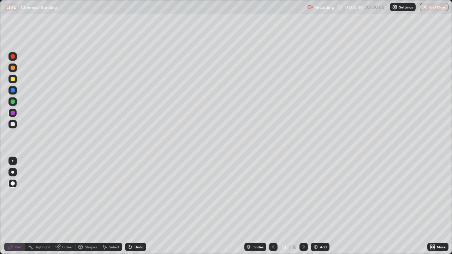
click at [321, 209] on div "Add" at bounding box center [323, 247] width 7 height 4
click at [88, 209] on div "Shapes" at bounding box center [91, 247] width 12 height 4
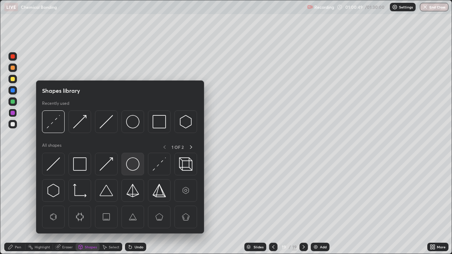
click at [133, 164] on img at bounding box center [132, 163] width 13 height 13
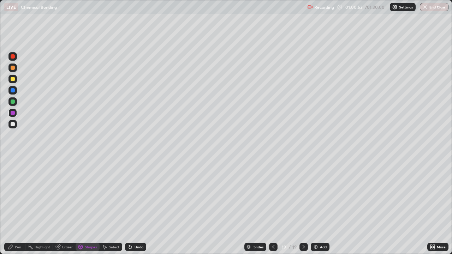
click at [85, 209] on div "Shapes" at bounding box center [91, 247] width 12 height 4
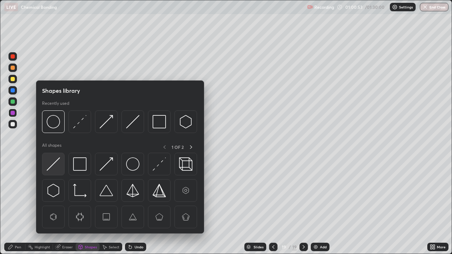
click at [56, 163] on img at bounding box center [53, 163] width 13 height 13
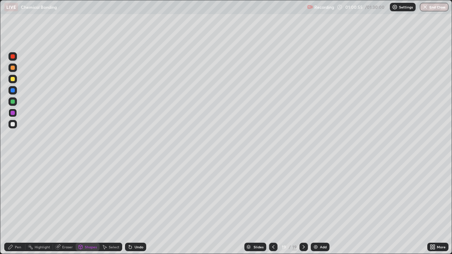
click at [15, 209] on div "Pen" at bounding box center [14, 247] width 21 height 8
click at [12, 79] on div at bounding box center [13, 79] width 4 height 4
click at [88, 209] on div "Shapes" at bounding box center [91, 247] width 12 height 4
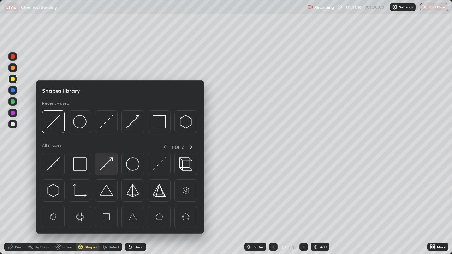
click at [108, 165] on img at bounding box center [106, 163] width 13 height 13
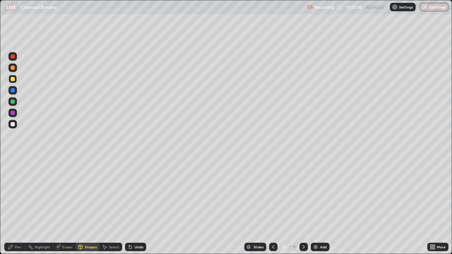
click at [16, 209] on div "Pen" at bounding box center [18, 247] width 6 height 4
click at [317, 209] on img at bounding box center [316, 247] width 6 height 6
click at [86, 209] on div "Shapes" at bounding box center [91, 247] width 12 height 4
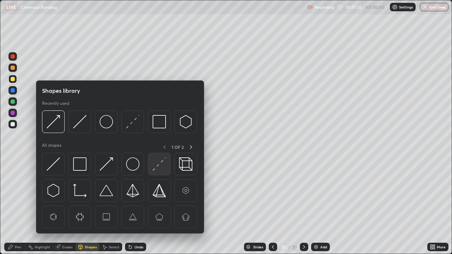
click at [156, 165] on img at bounding box center [159, 163] width 13 height 13
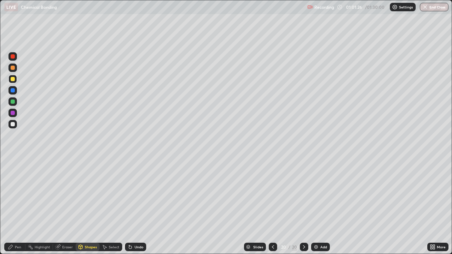
click at [12, 104] on div at bounding box center [12, 101] width 8 height 8
click at [16, 209] on div "Pen" at bounding box center [14, 247] width 21 height 8
click at [14, 80] on div at bounding box center [13, 79] width 4 height 4
click at [273, 209] on icon at bounding box center [273, 247] width 2 height 4
click at [303, 209] on icon at bounding box center [304, 247] width 6 height 6
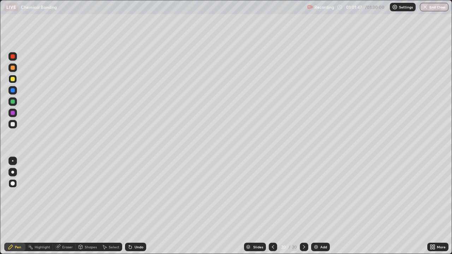
click at [13, 90] on div at bounding box center [13, 90] width 4 height 4
click at [270, 209] on icon at bounding box center [273, 247] width 6 height 6
click at [272, 209] on icon at bounding box center [273, 247] width 6 height 6
click at [269, 209] on div at bounding box center [273, 247] width 8 height 8
click at [272, 209] on icon at bounding box center [273, 247] width 6 height 6
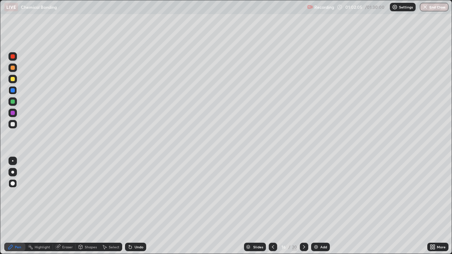
click at [272, 209] on icon at bounding box center [273, 247] width 6 height 6
click at [271, 209] on icon at bounding box center [273, 247] width 6 height 6
click at [303, 209] on icon at bounding box center [304, 247] width 6 height 6
click at [304, 209] on icon at bounding box center [304, 247] width 6 height 6
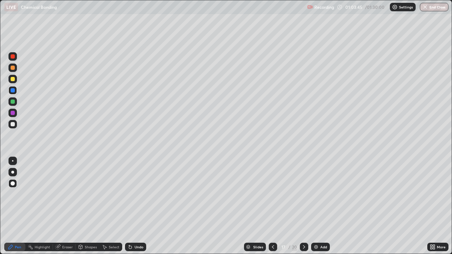
click at [302, 209] on icon at bounding box center [304, 247] width 6 height 6
click at [433, 7] on button "End Class" at bounding box center [434, 7] width 29 height 8
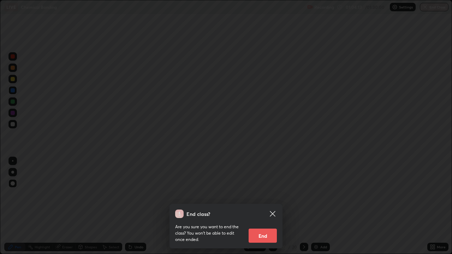
click at [263, 209] on button "End" at bounding box center [263, 236] width 28 height 14
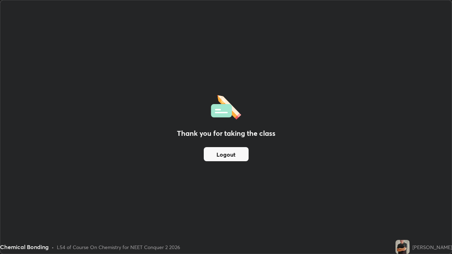
click at [240, 152] on button "Logout" at bounding box center [226, 154] width 45 height 14
